Goal: Task Accomplishment & Management: Manage account settings

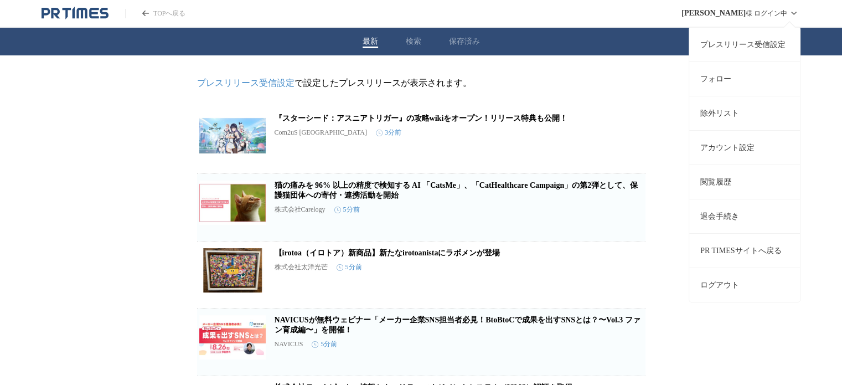
click at [746, 143] on link "アカウント設定" at bounding box center [744, 147] width 111 height 34
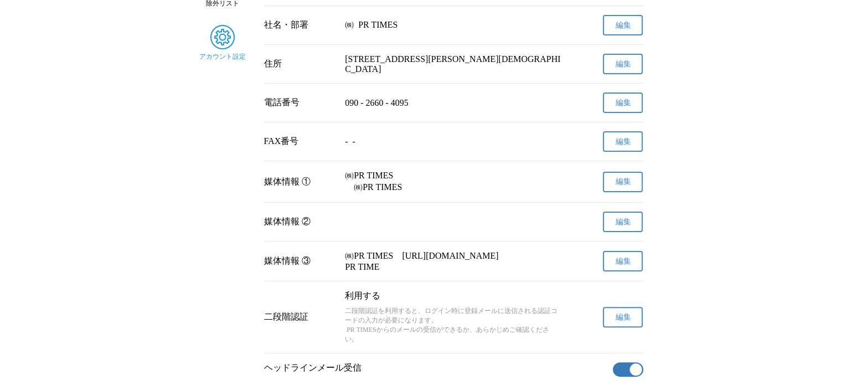
scroll to position [277, 0]
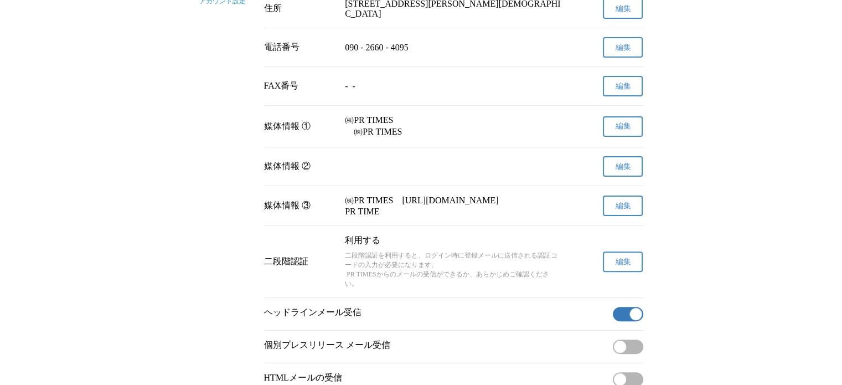
click at [613, 272] on button "編集" at bounding box center [623, 261] width 40 height 20
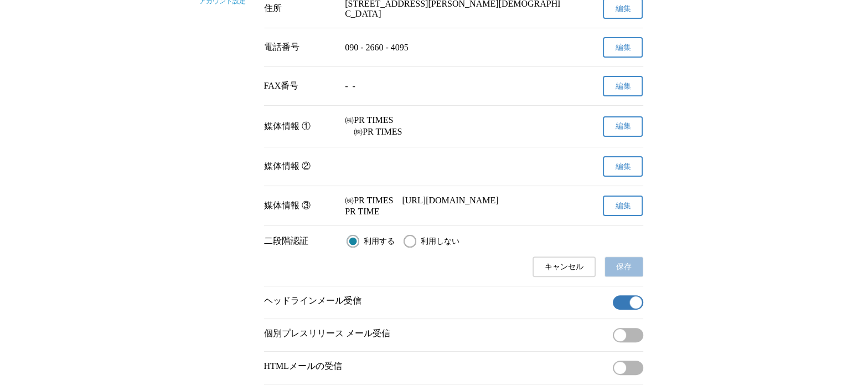
click at [409, 248] on input "利用しない" at bounding box center [410, 241] width 13 height 13
radio input "true"
